Goal: Entertainment & Leisure: Consume media (video, audio)

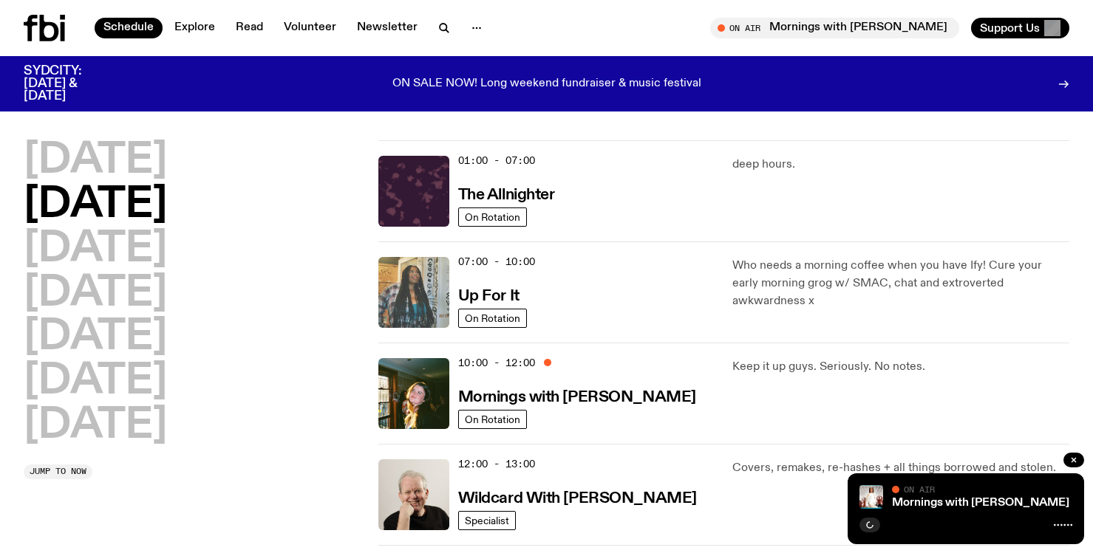
click at [406, 284] on img at bounding box center [413, 292] width 71 height 71
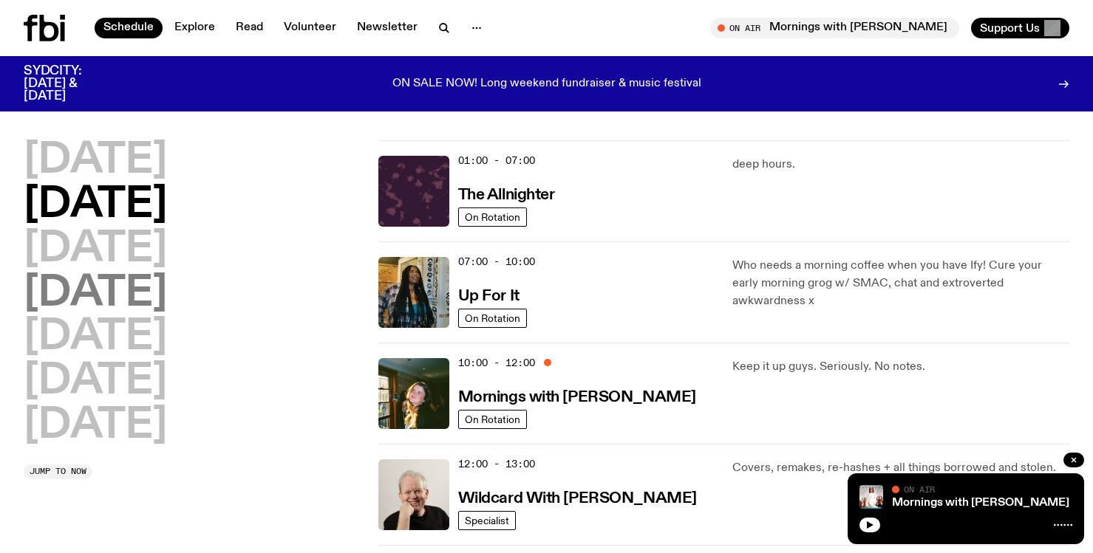
click at [123, 298] on h2 "[DATE]" at bounding box center [95, 293] width 143 height 41
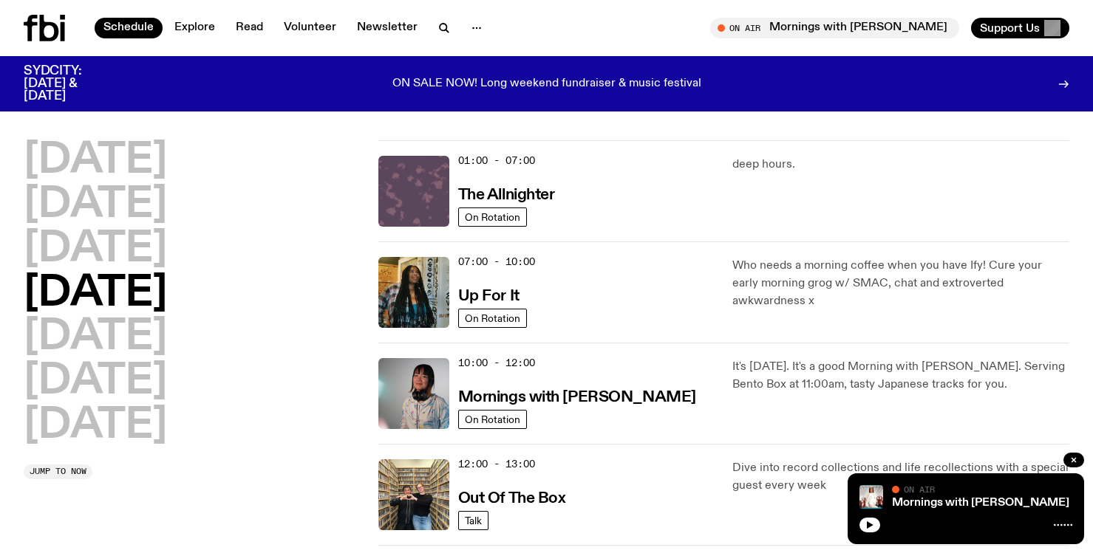
click at [407, 178] on img at bounding box center [413, 191] width 71 height 71
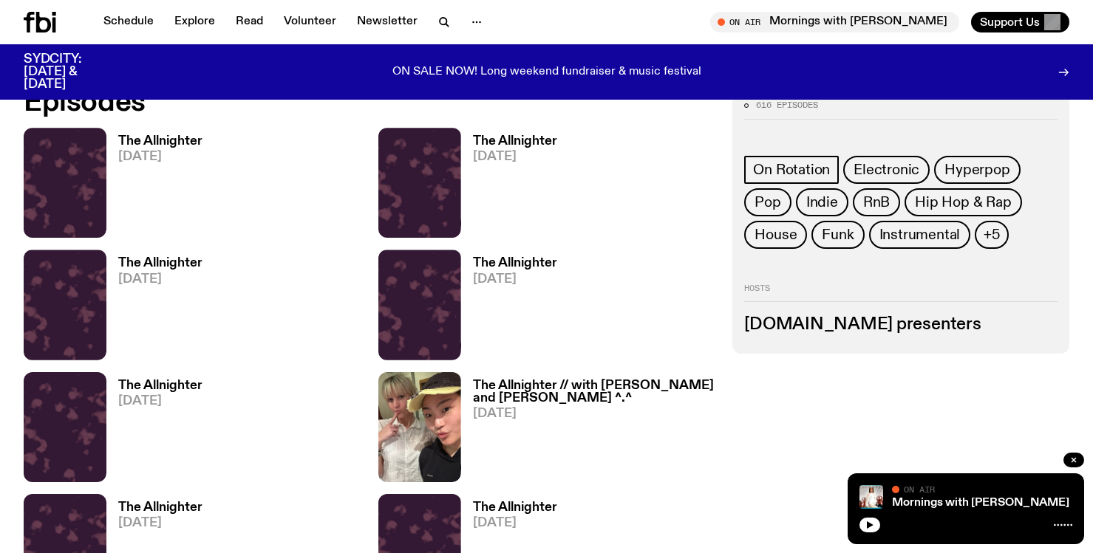
scroll to position [732, 0]
click at [426, 430] on img at bounding box center [419, 427] width 83 height 110
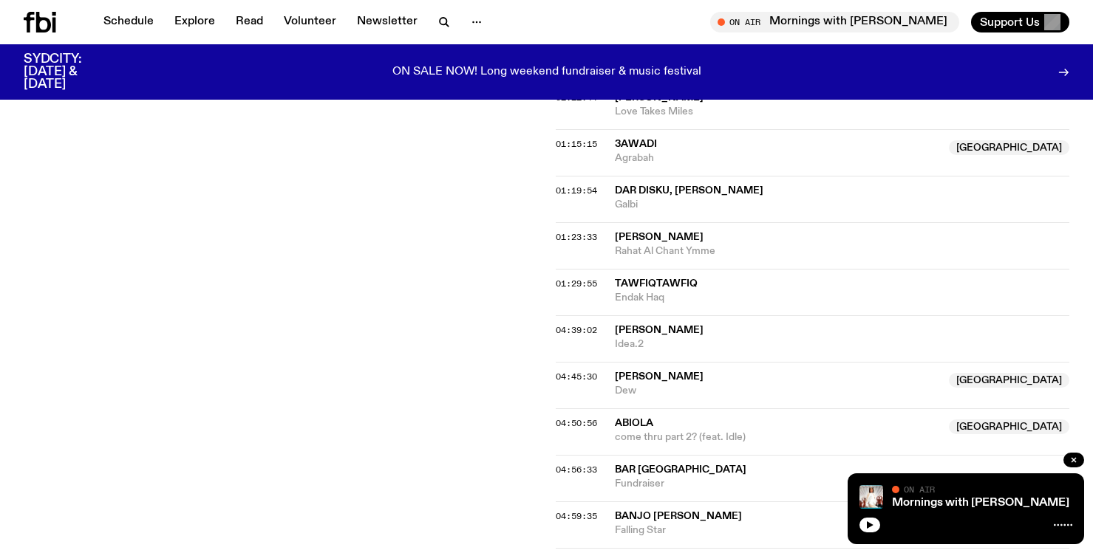
scroll to position [1416, 0]
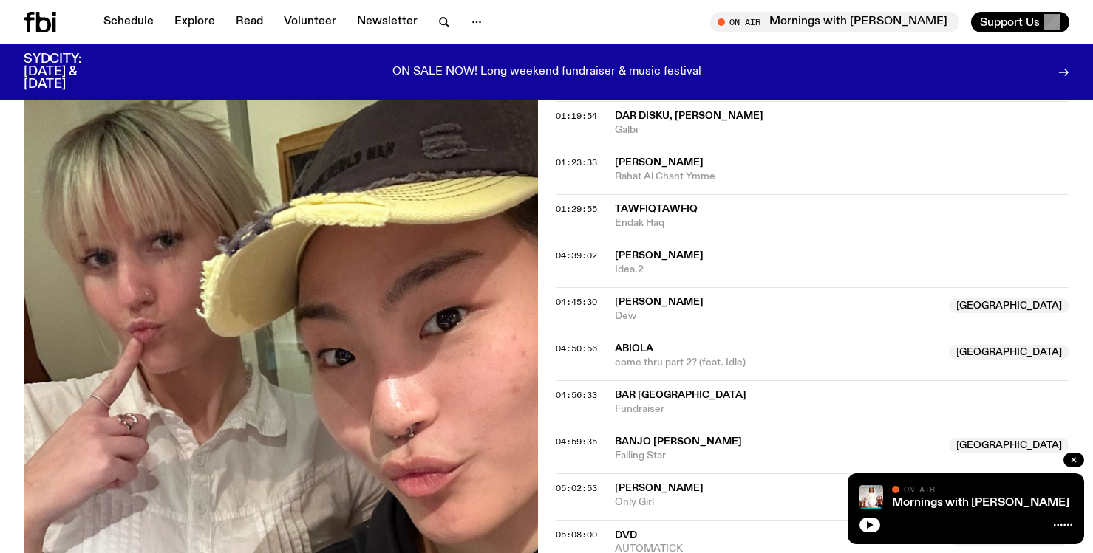
click at [633, 474] on div "05:02:53 Thandi [GEOGRAPHIC_DATA] [GEOGRAPHIC_DATA] Only Girl [GEOGRAPHIC_DATA]" at bounding box center [813, 497] width 514 height 47
click at [636, 483] on span "[PERSON_NAME]" at bounding box center [659, 488] width 89 height 10
click at [566, 482] on span "05:02:53" at bounding box center [576, 488] width 41 height 12
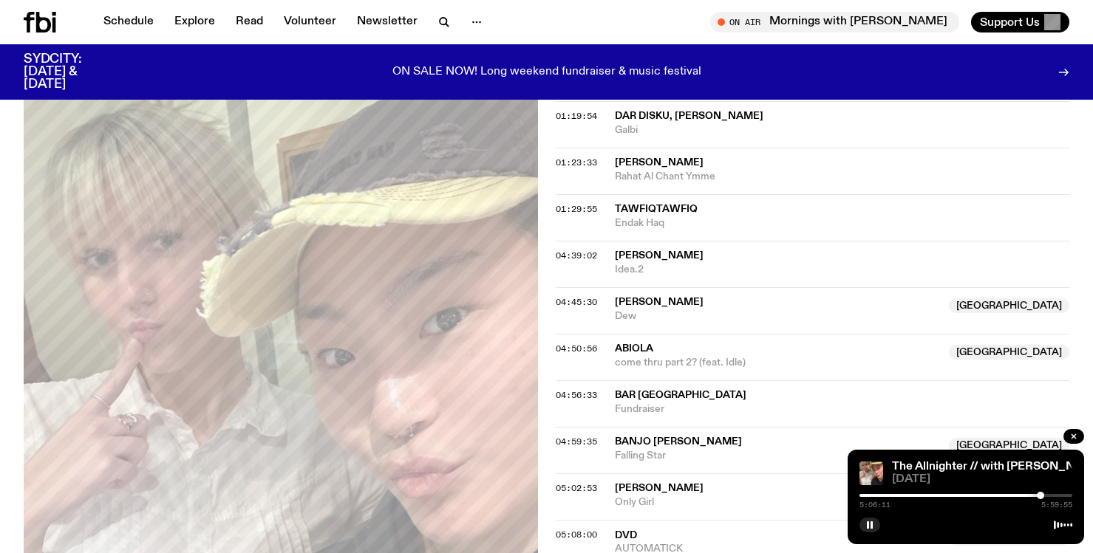
click at [1040, 497] on div at bounding box center [1040, 495] width 7 height 7
click at [1040, 497] on div at bounding box center [1039, 495] width 7 height 7
click at [1040, 496] on div at bounding box center [1040, 495] width 7 height 7
click at [1040, 497] on div at bounding box center [1039, 495] width 7 height 7
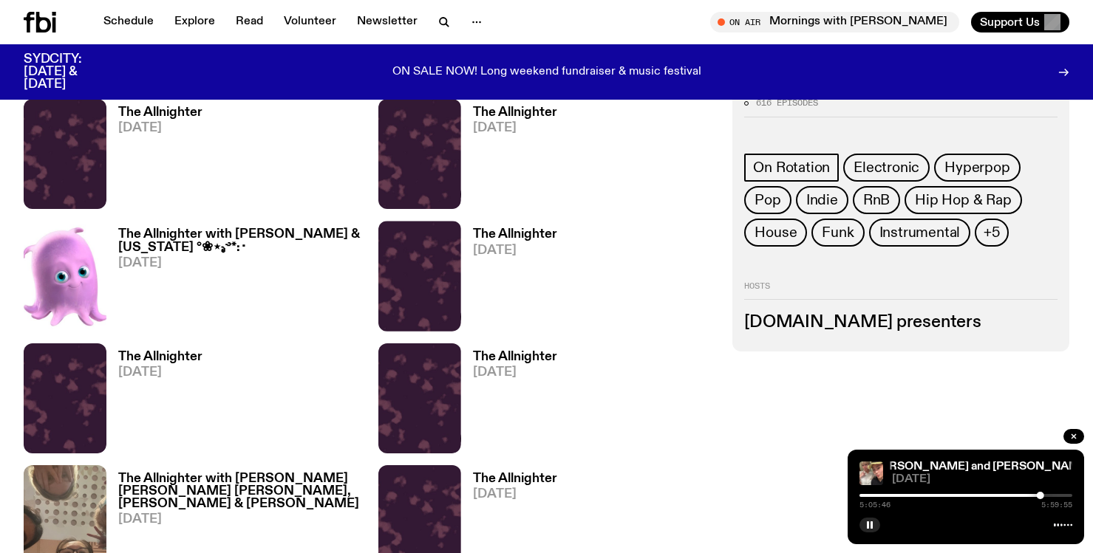
scroll to position [1085, 0]
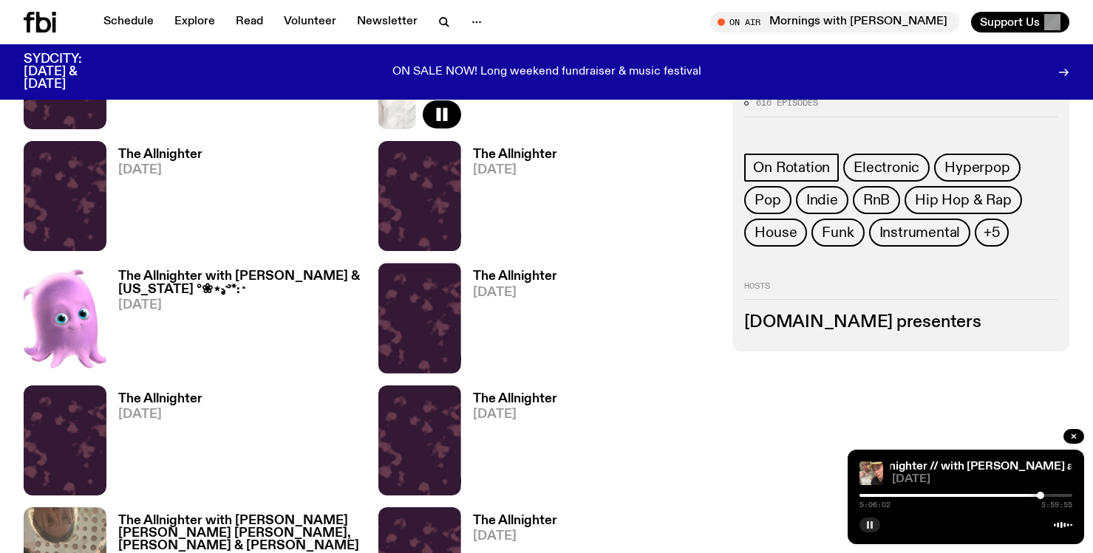
click at [868, 528] on rect "button" at bounding box center [868, 525] width 2 height 7
